Goal: Entertainment & Leisure: Browse casually

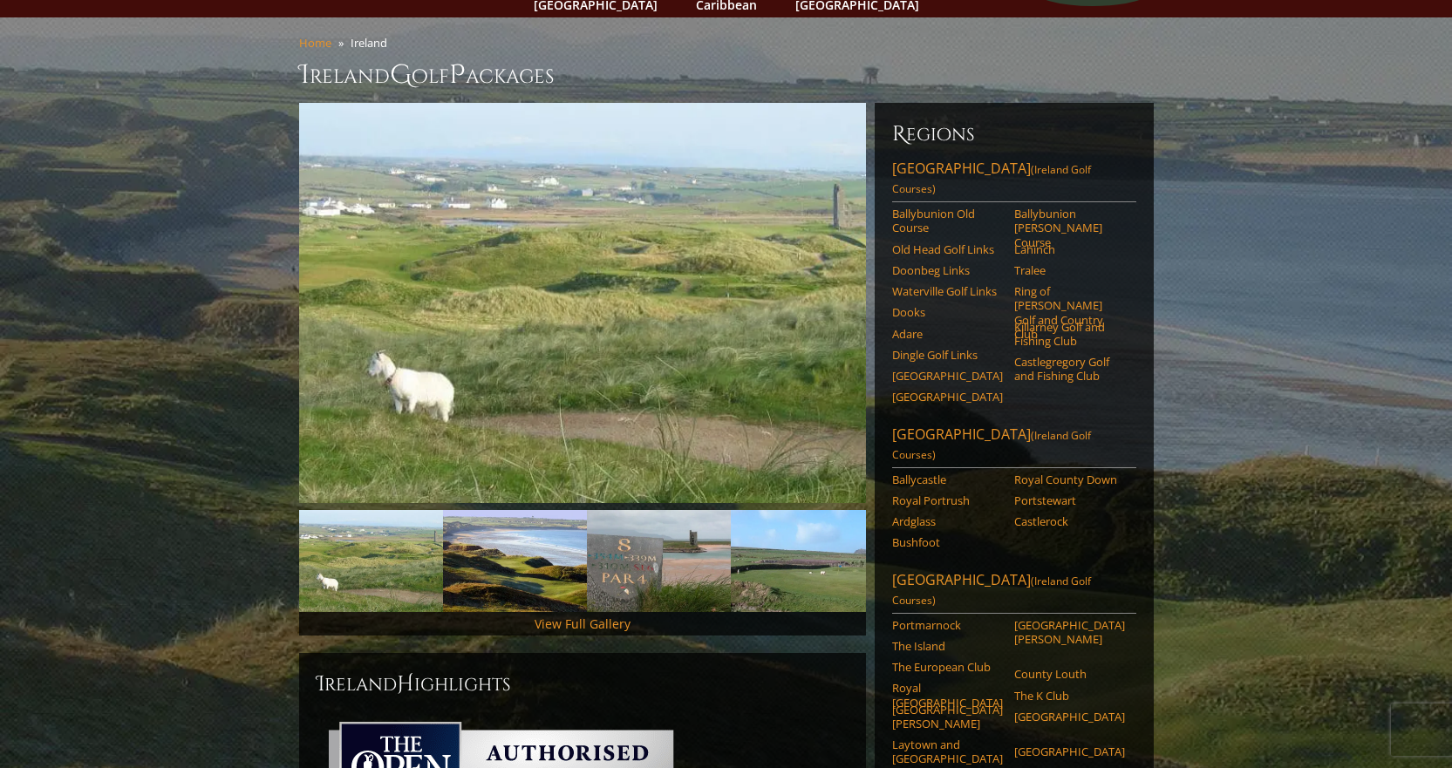
scroll to position [87, 0]
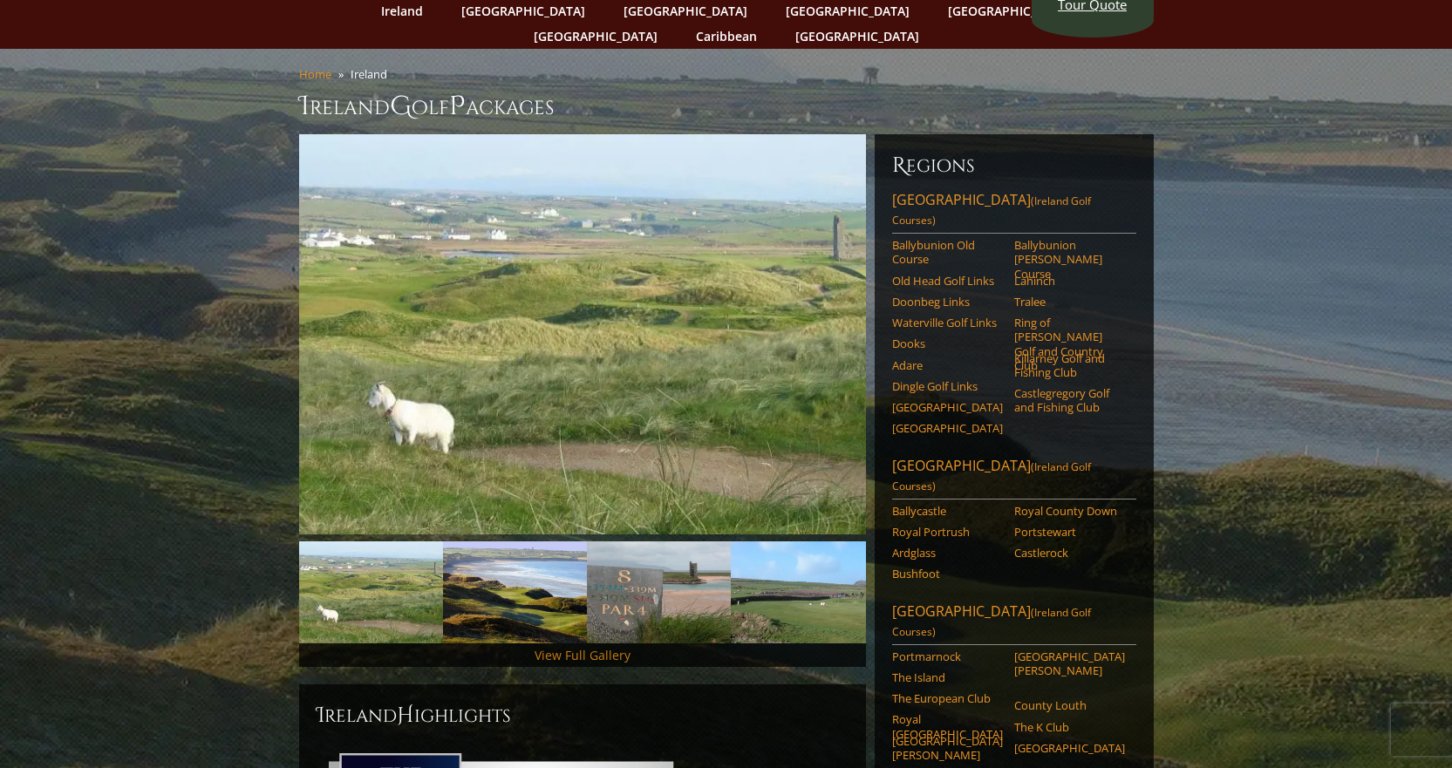
click at [584, 647] on link "View Full Gallery" at bounding box center [582, 655] width 96 height 17
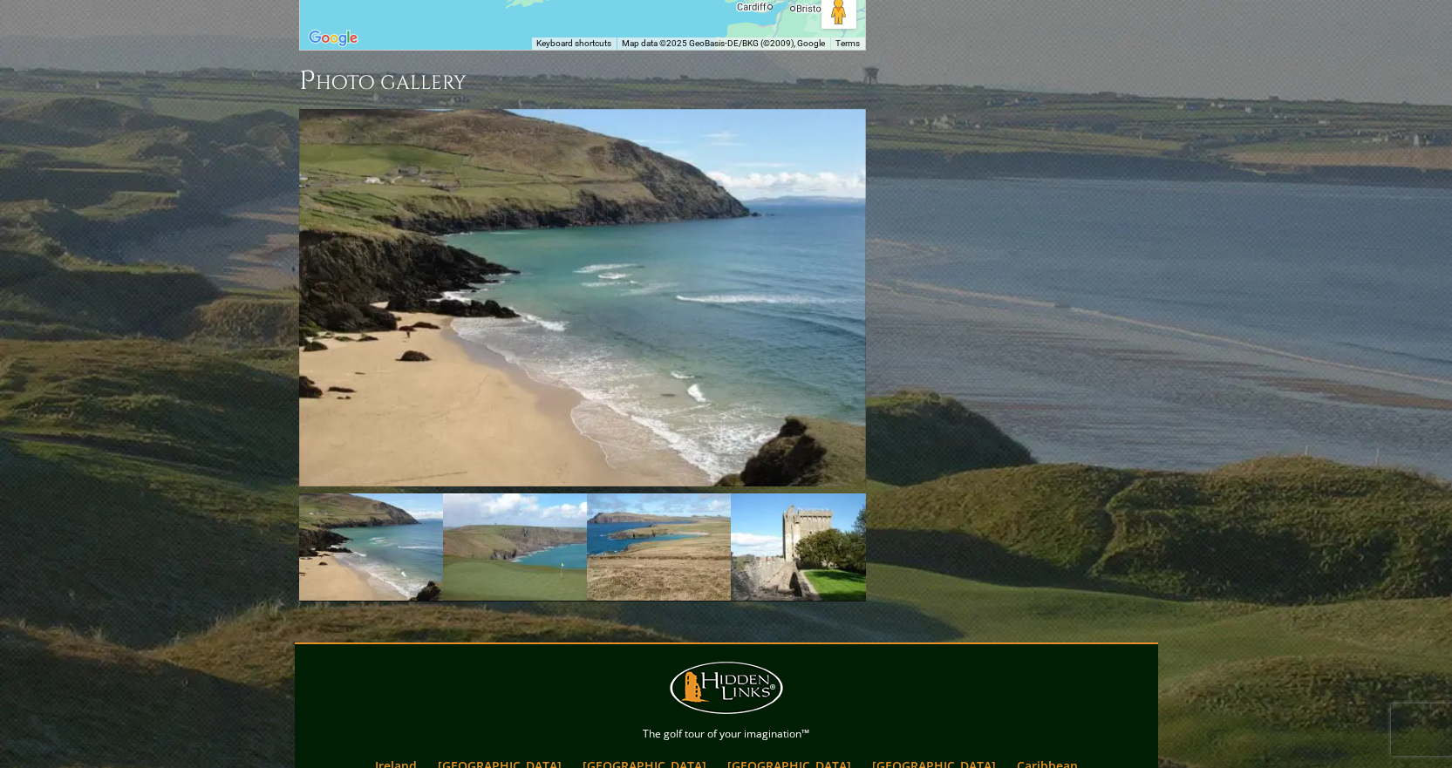
scroll to position [1891, 0]
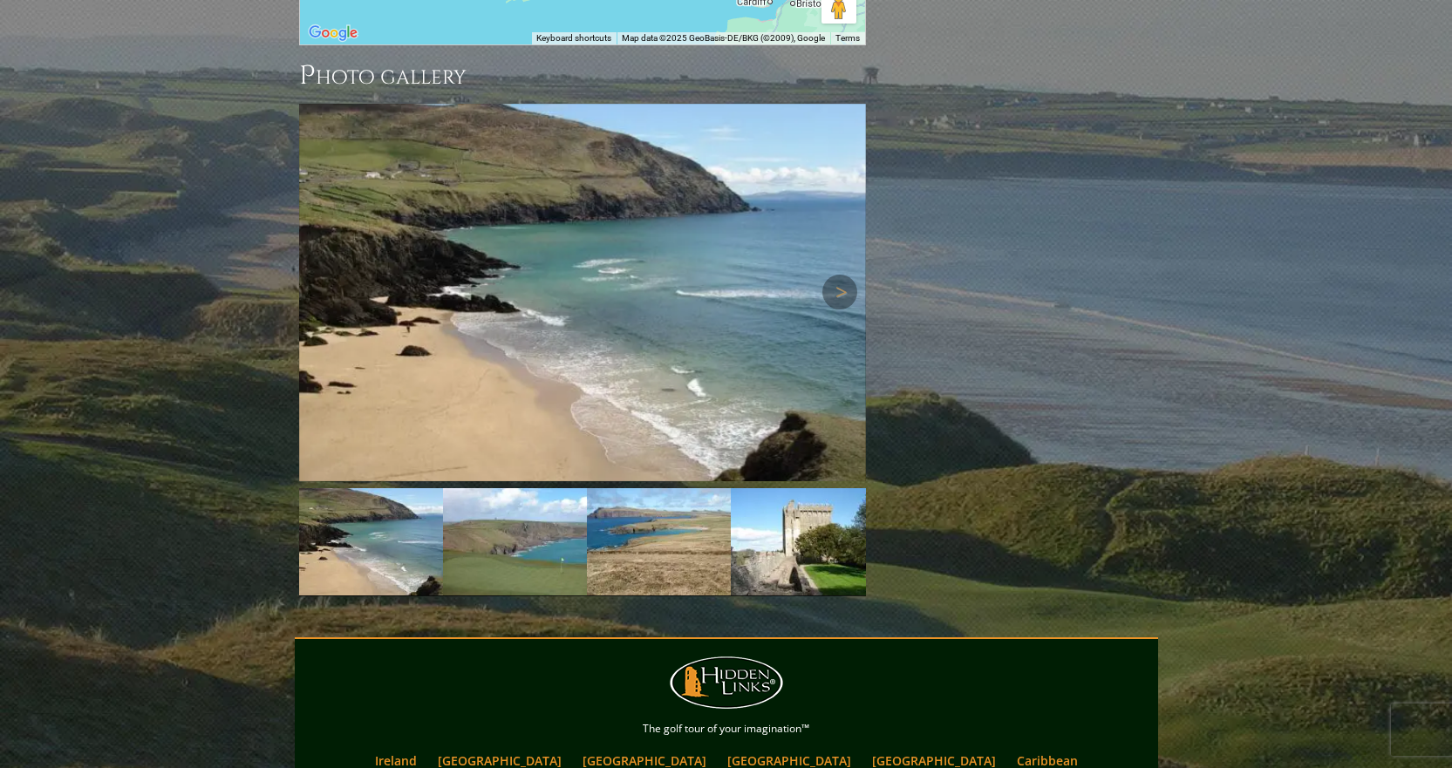
click at [642, 230] on img at bounding box center [582, 293] width 567 height 378
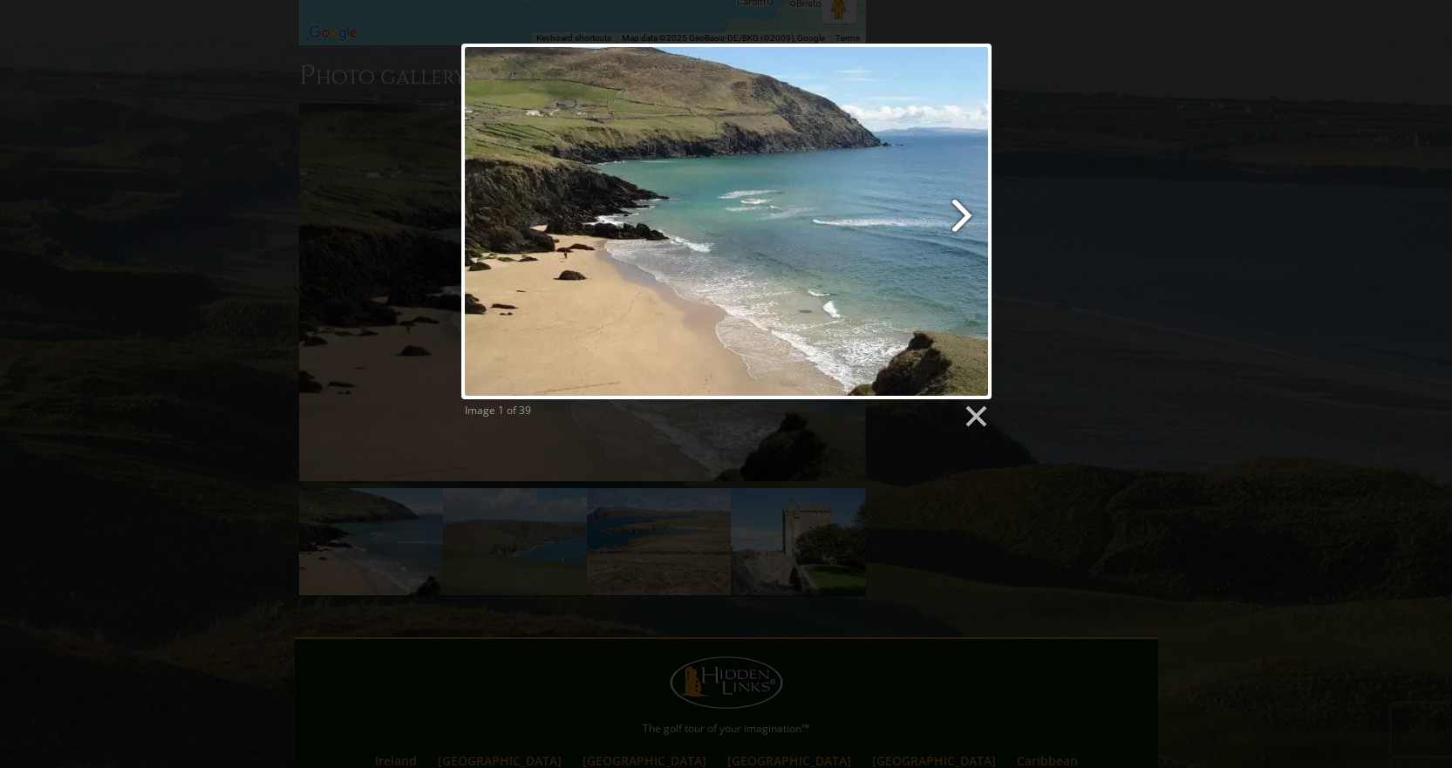
click at [960, 219] on link at bounding box center [820, 222] width 339 height 356
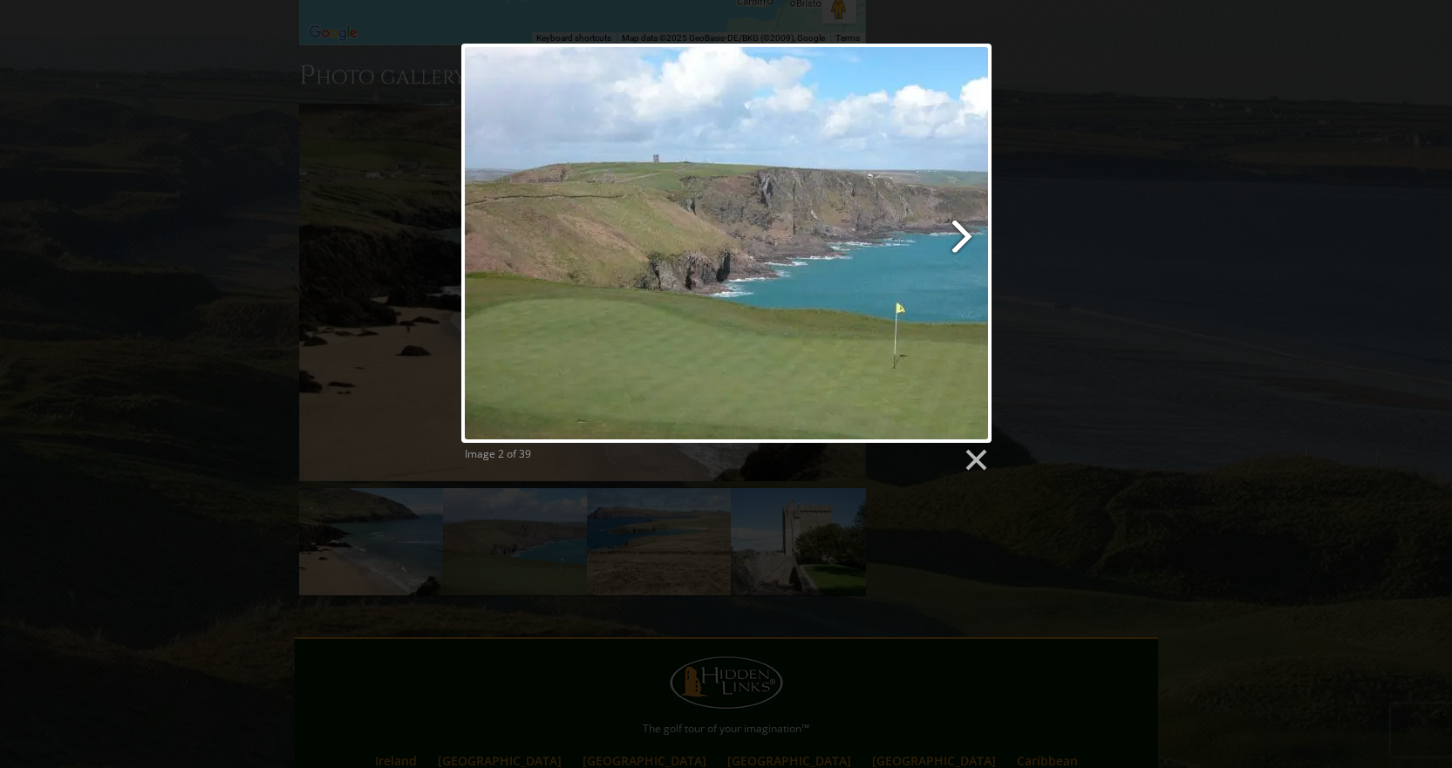
click at [961, 240] on link at bounding box center [820, 243] width 339 height 399
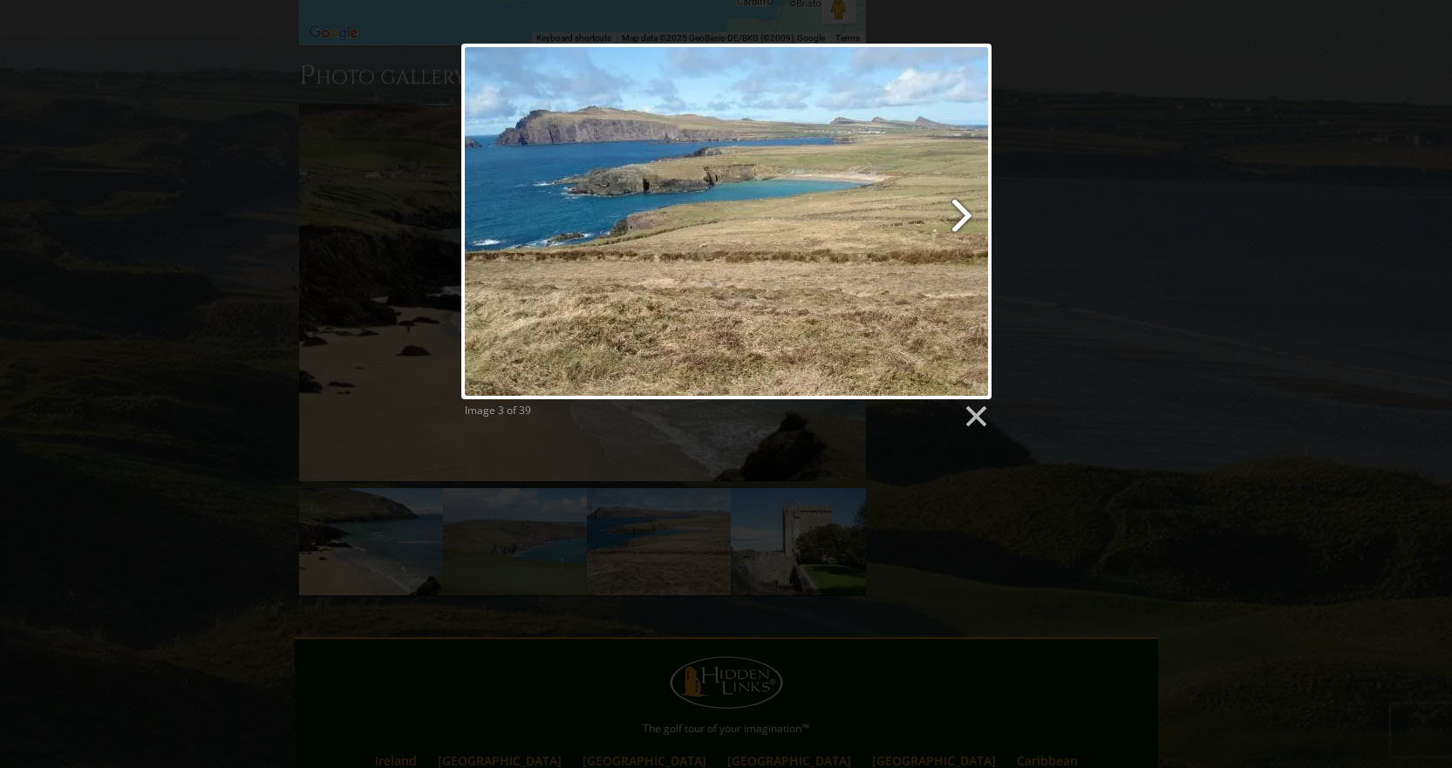
click at [961, 220] on link at bounding box center [820, 222] width 339 height 356
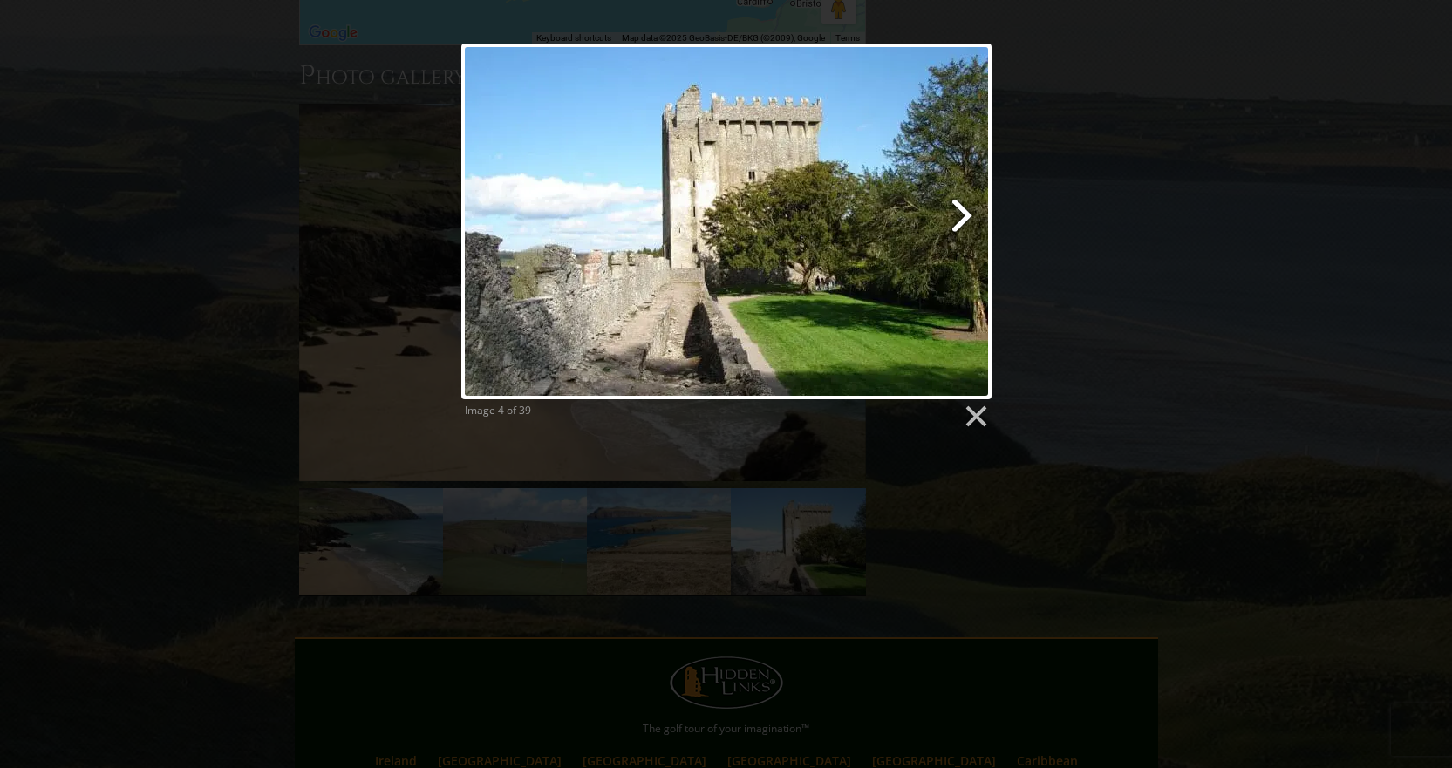
click at [962, 218] on link at bounding box center [820, 222] width 339 height 356
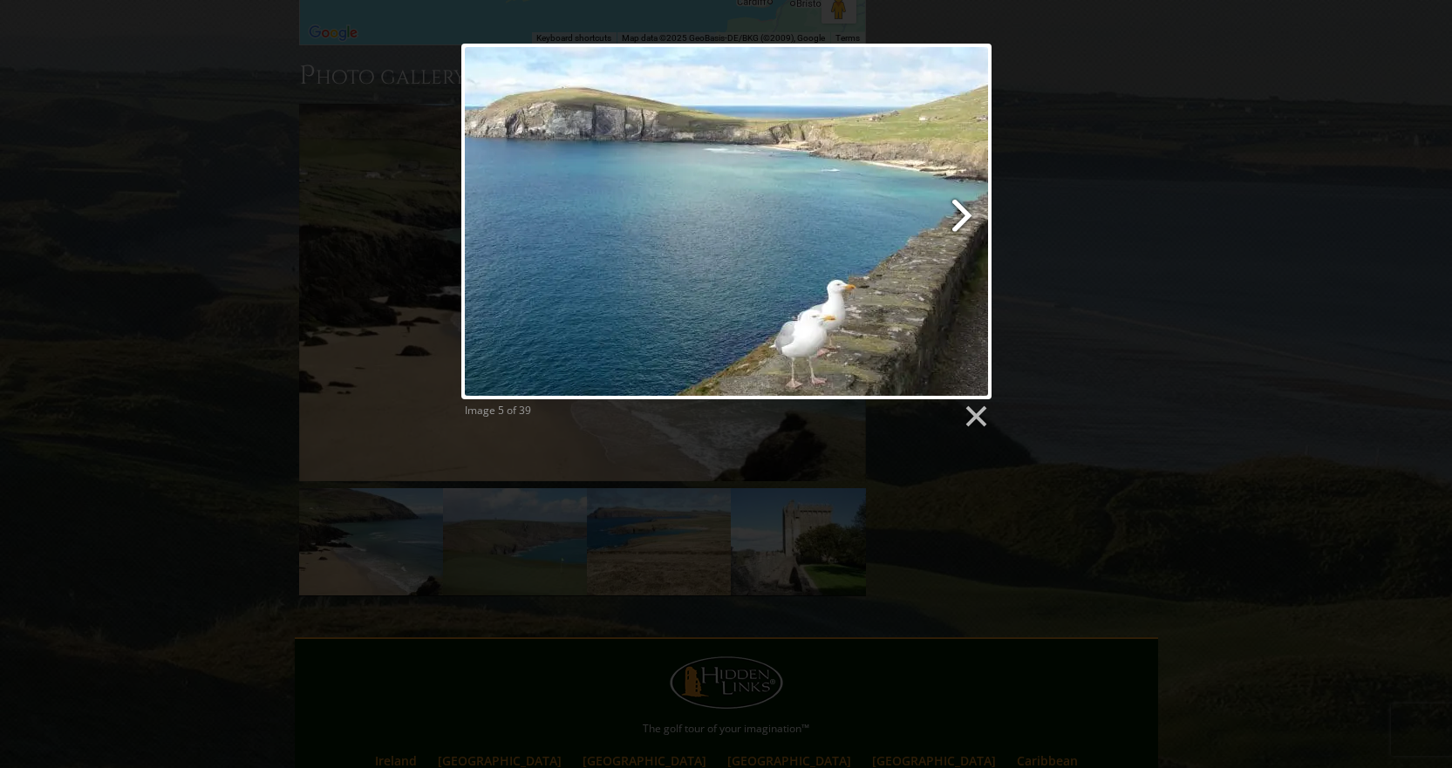
click at [962, 218] on link at bounding box center [820, 222] width 339 height 356
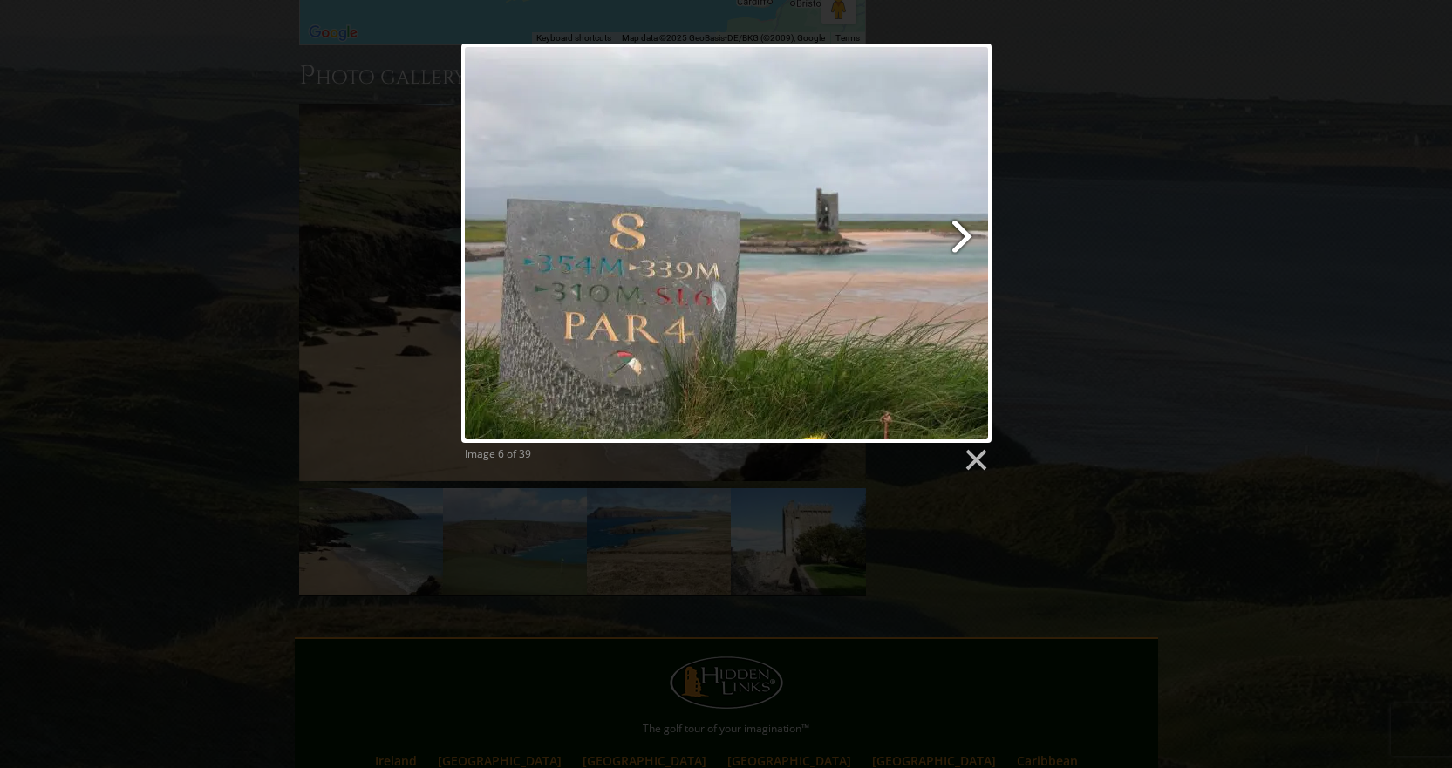
click at [959, 232] on link at bounding box center [820, 243] width 339 height 399
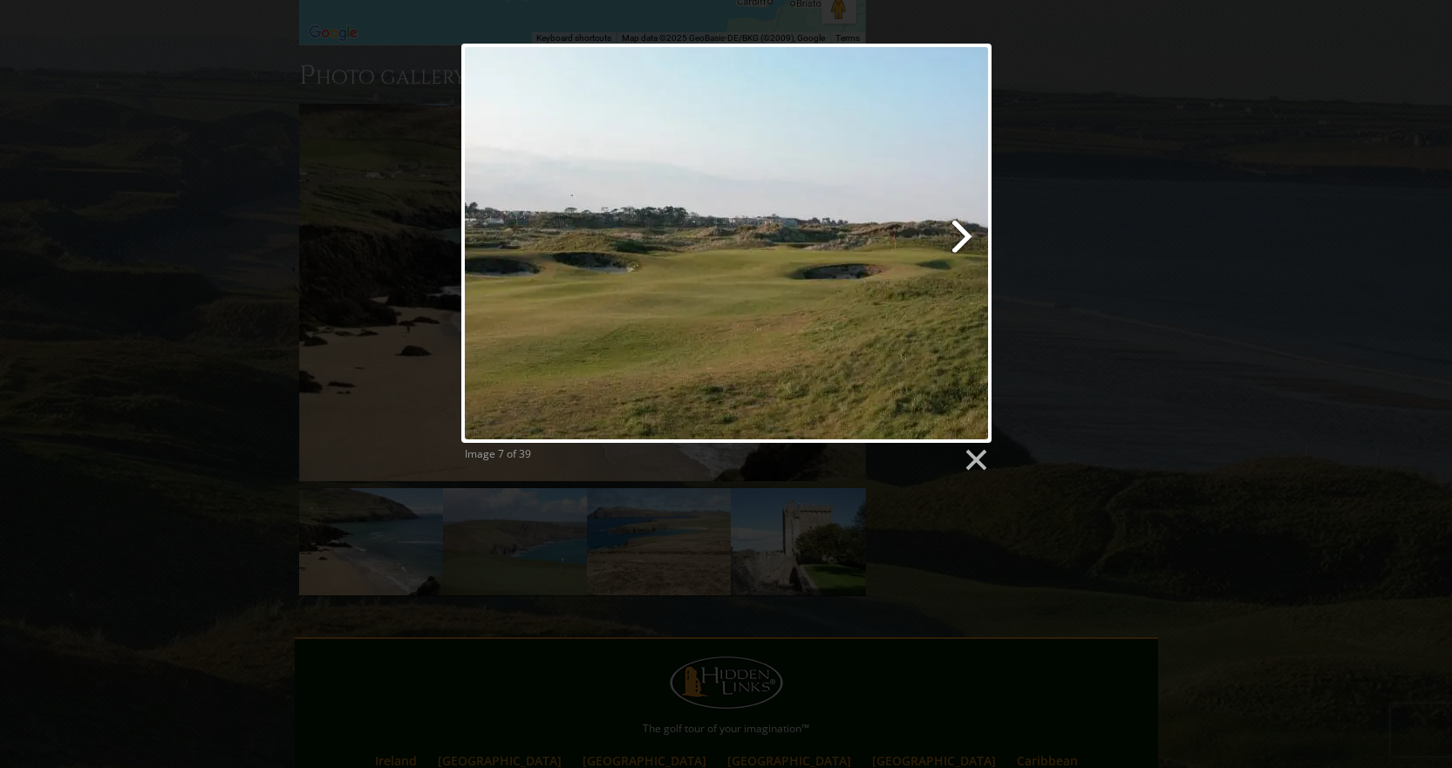
click at [968, 235] on link at bounding box center [820, 243] width 339 height 399
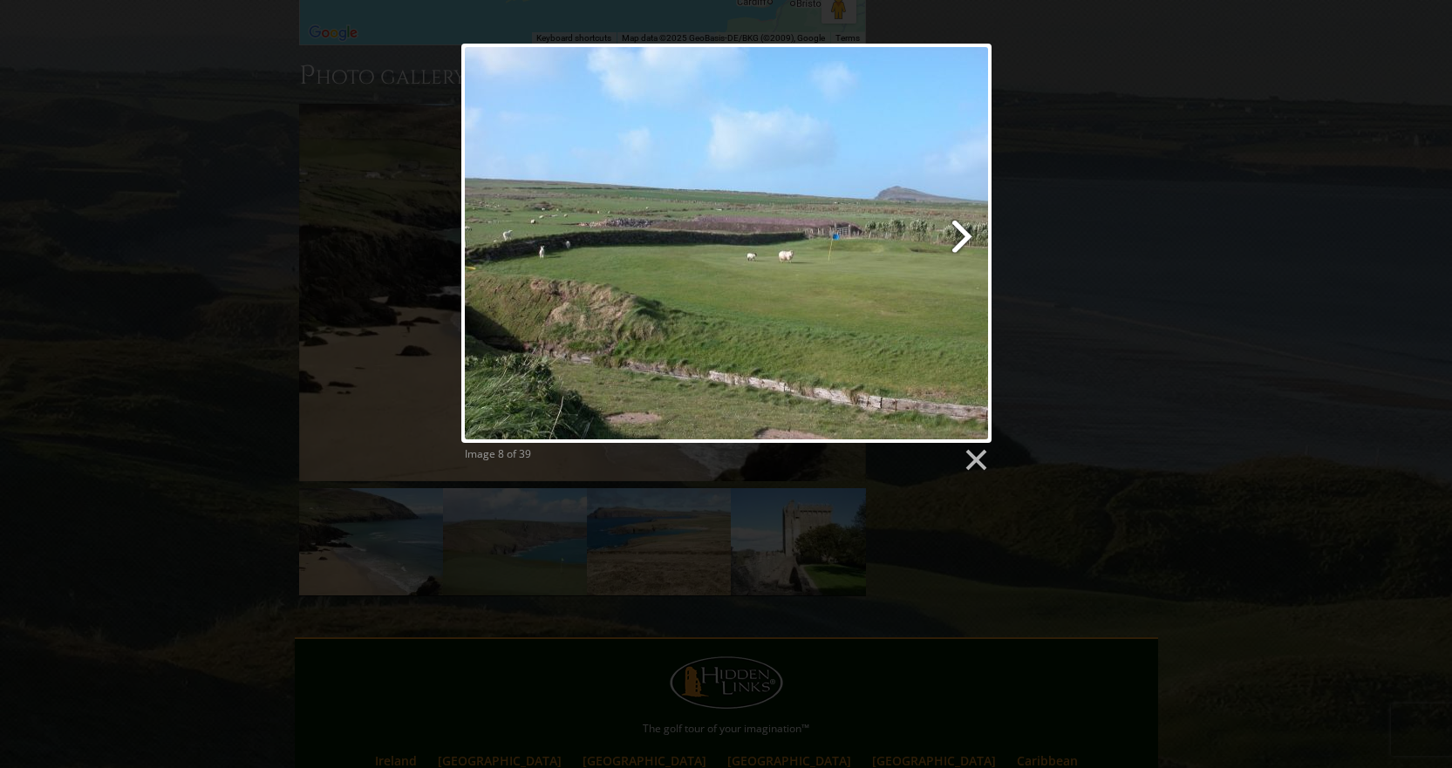
click at [963, 234] on link at bounding box center [820, 243] width 339 height 399
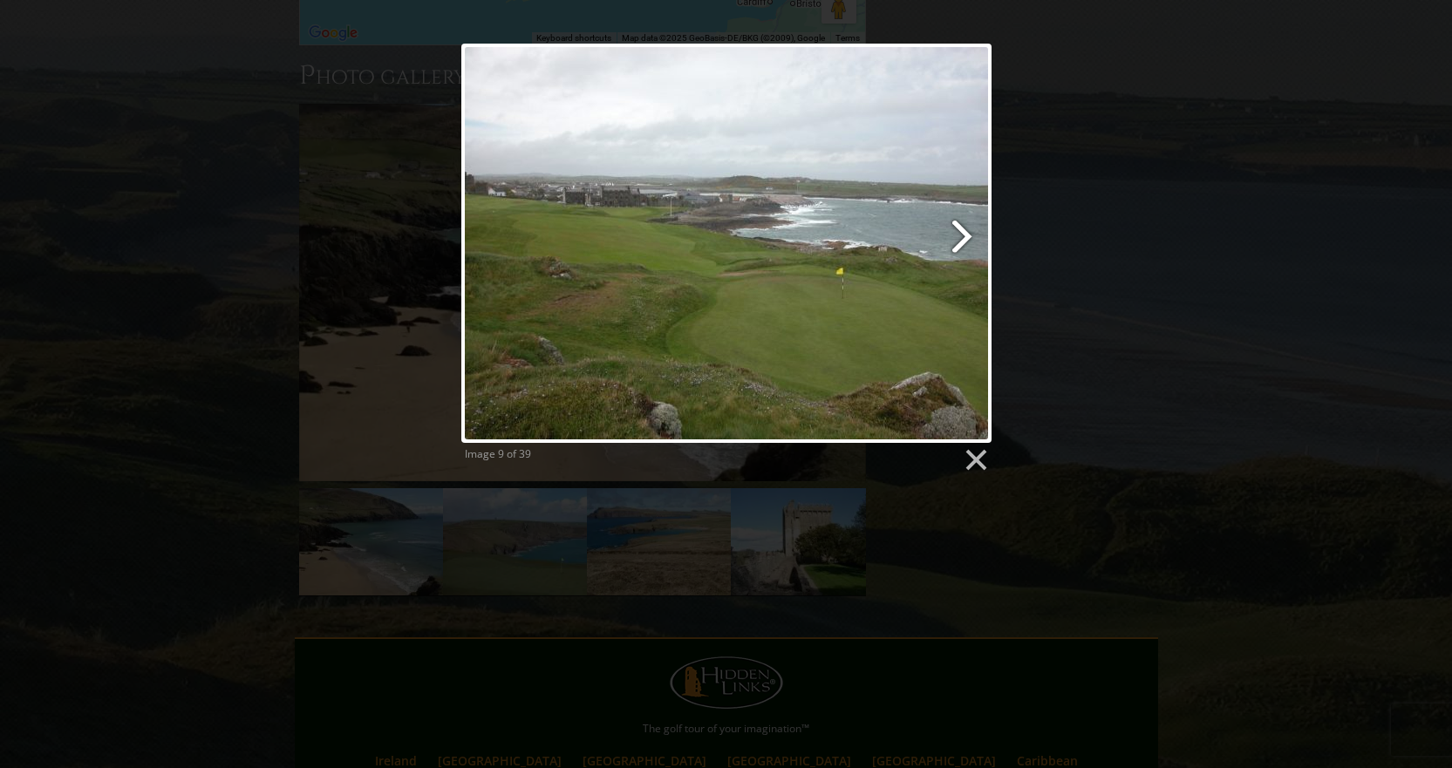
click at [965, 238] on link at bounding box center [820, 243] width 339 height 399
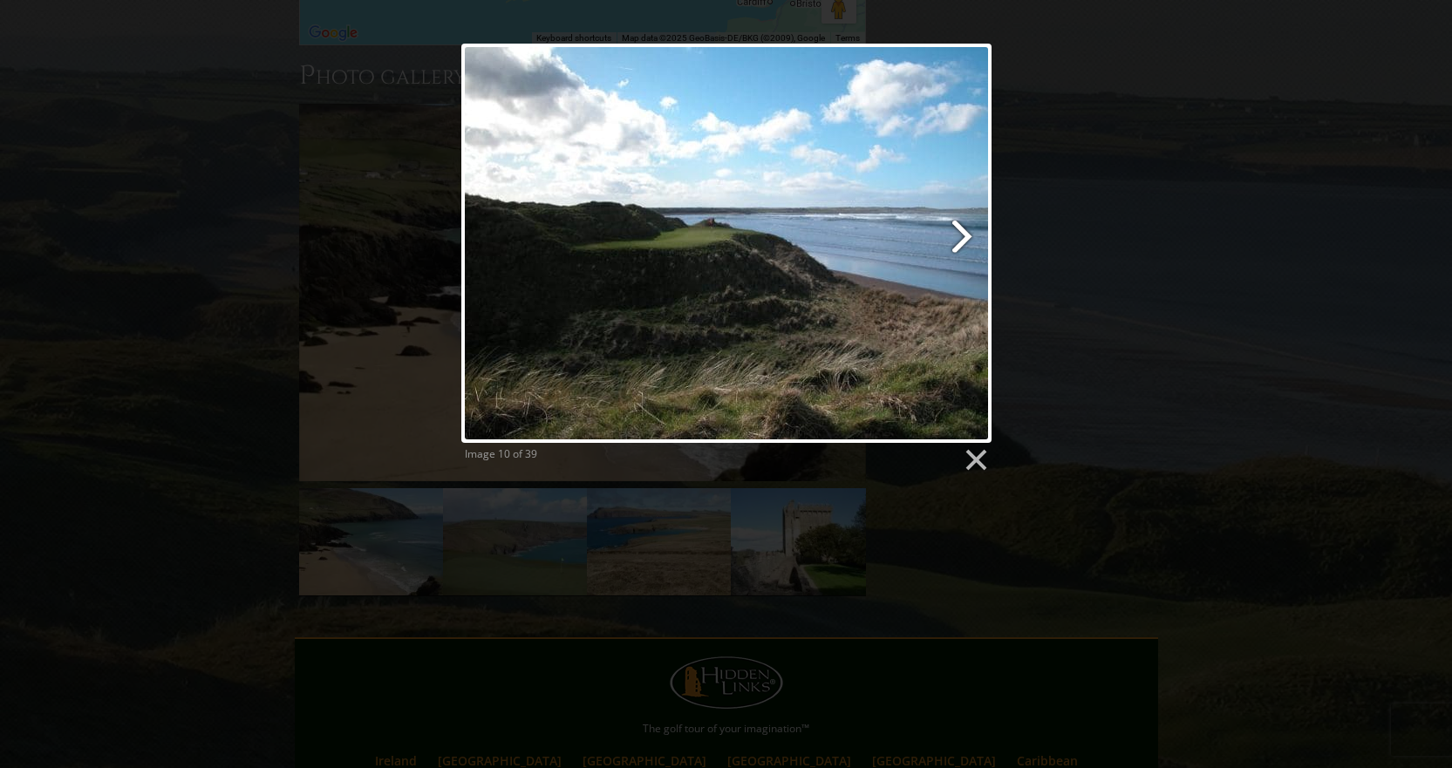
click at [961, 236] on link at bounding box center [820, 243] width 339 height 399
